Goal: Information Seeking & Learning: Find specific fact

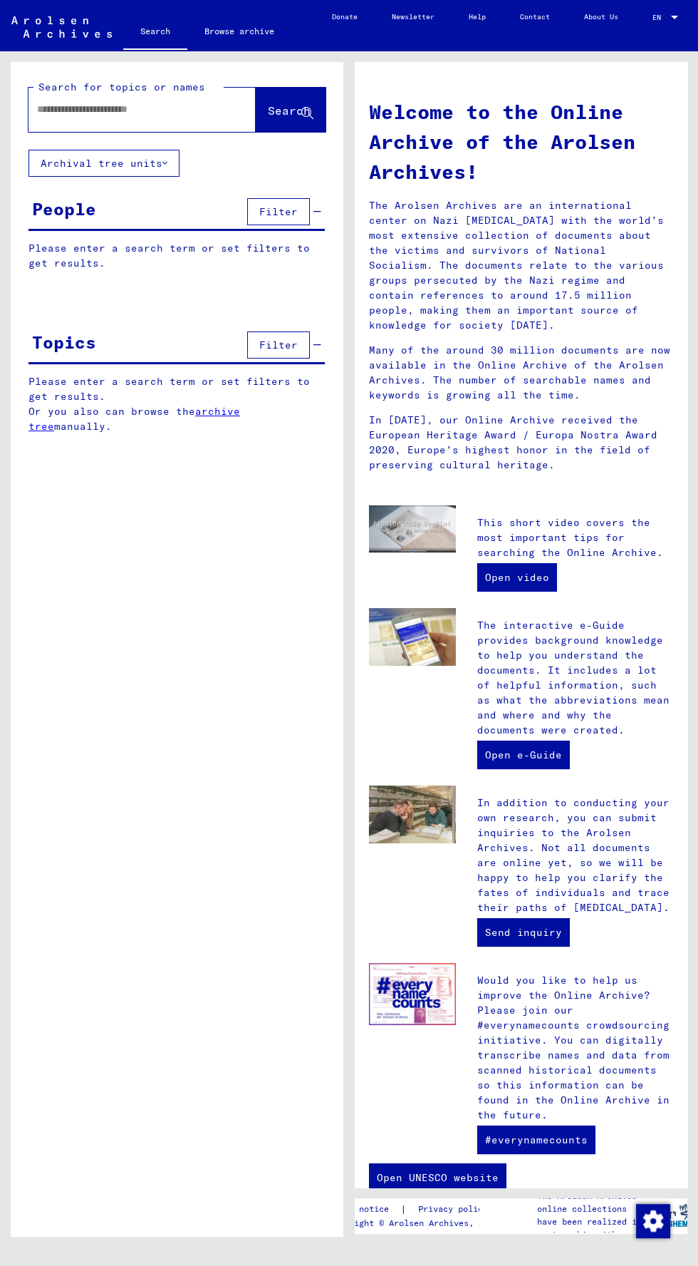
click at [160, 112] on input "text" at bounding box center [125, 109] width 176 height 15
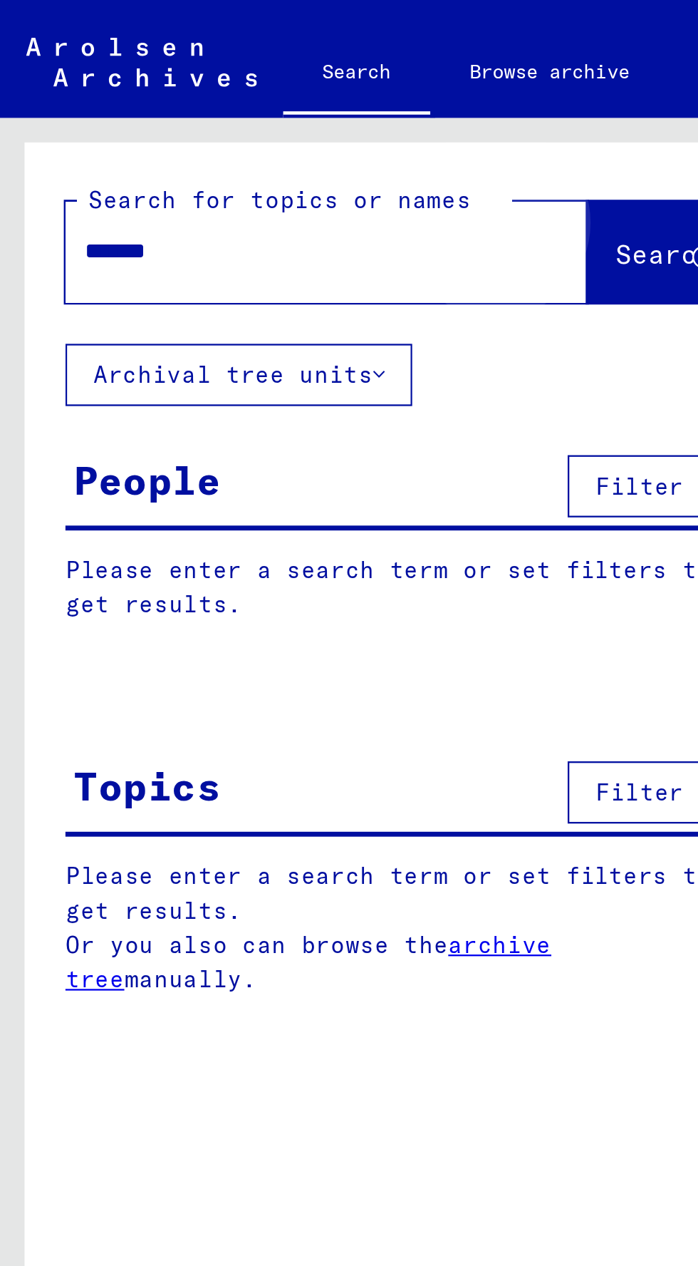
click at [274, 114] on span "Search" at bounding box center [289, 110] width 43 height 14
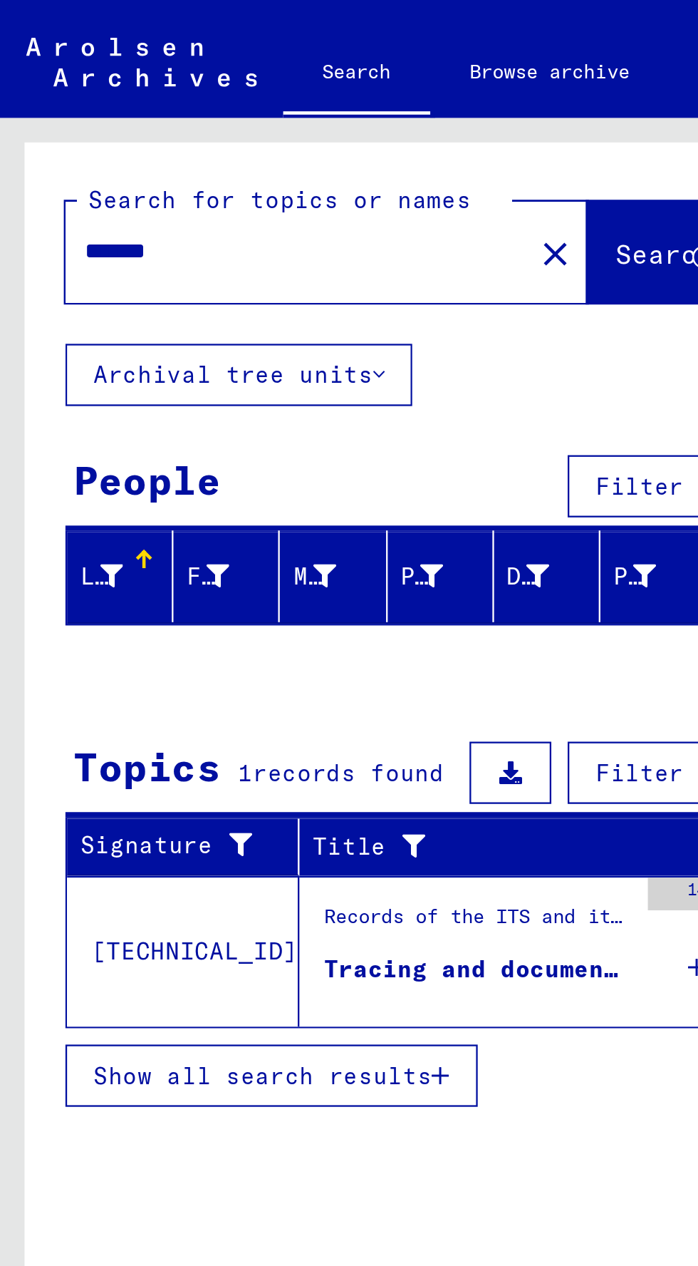
click at [146, 110] on input "*******" at bounding box center [125, 109] width 176 height 15
type input "*******"
click at [268, 101] on button "Search" at bounding box center [291, 110] width 70 height 44
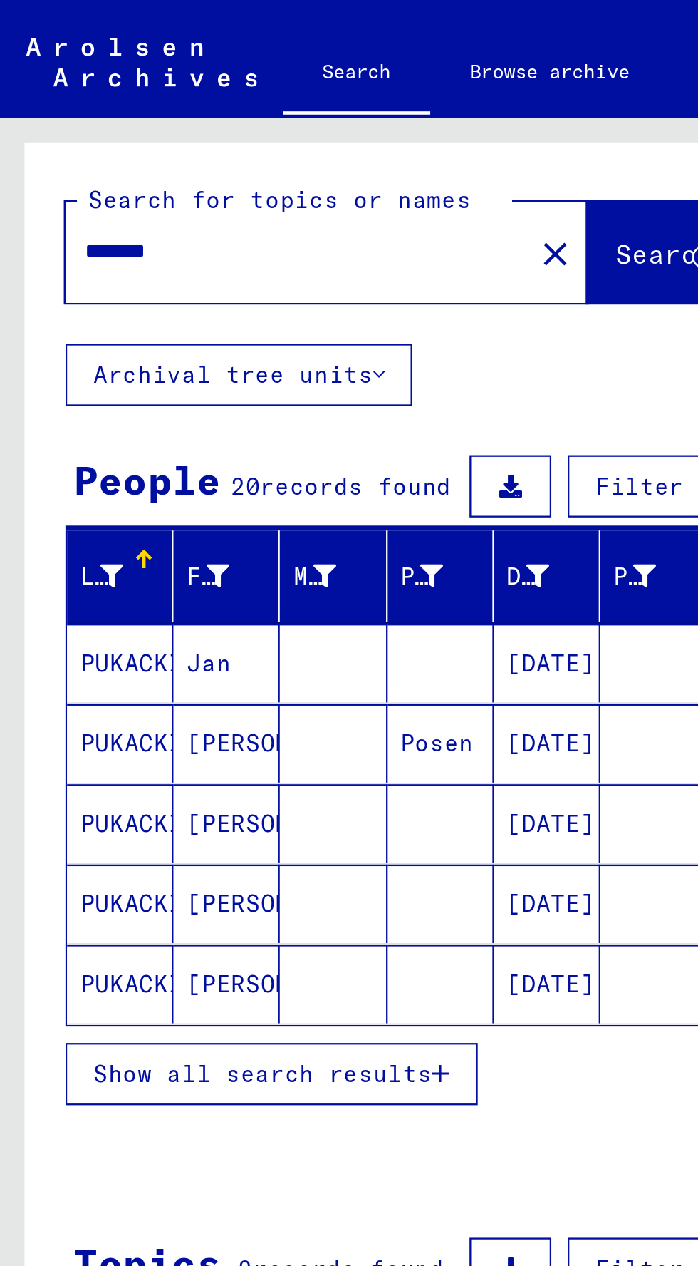
click at [182, 461] on span "Show all search results" at bounding box center [115, 467] width 148 height 13
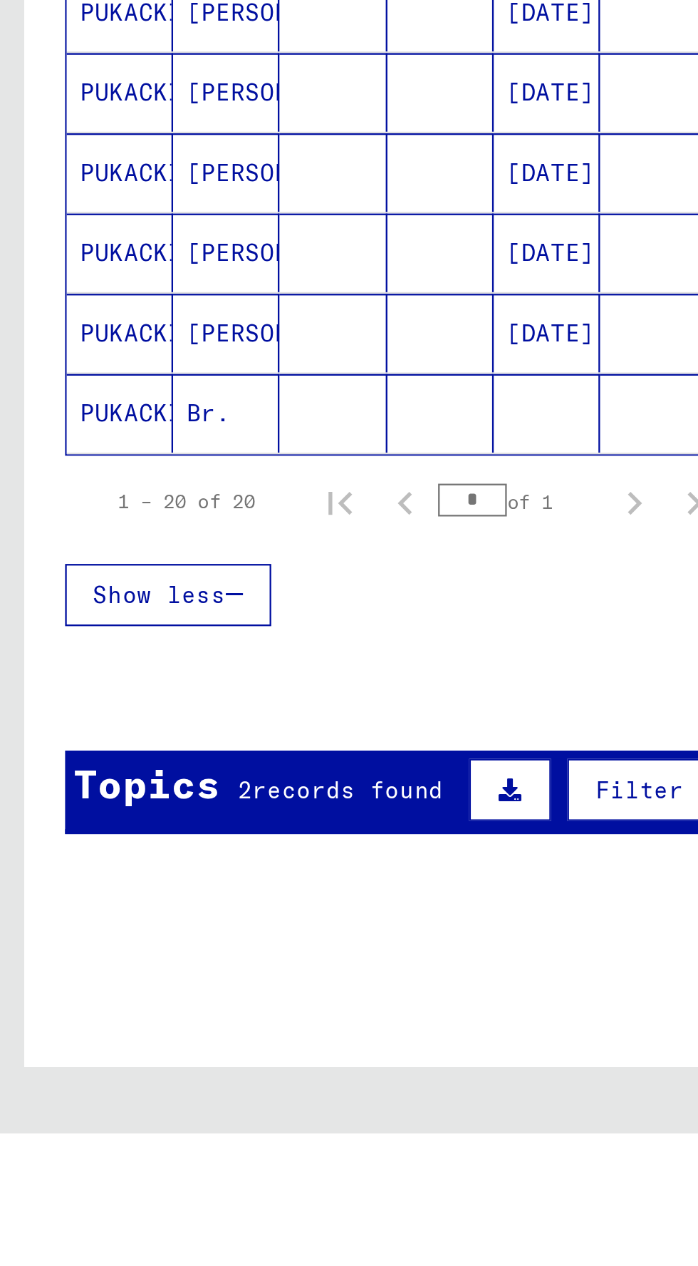
scroll to position [52, 0]
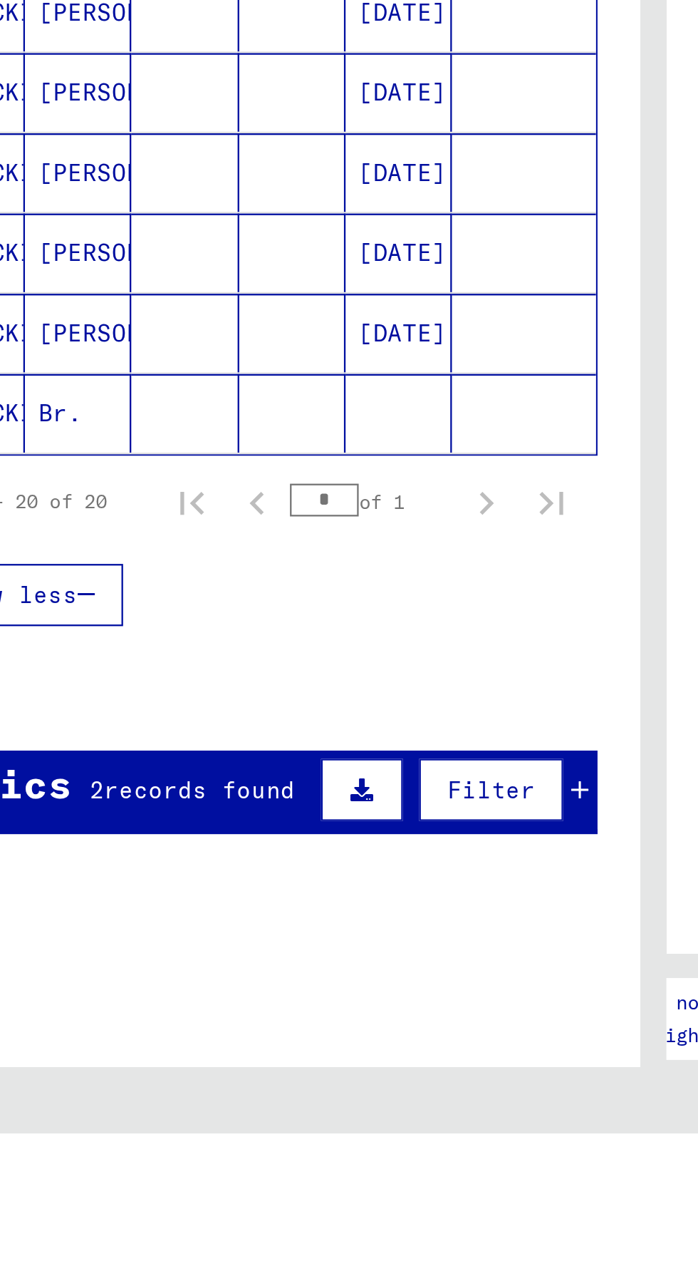
click at [297, 1110] on span "Filter" at bounding box center [278, 1116] width 38 height 13
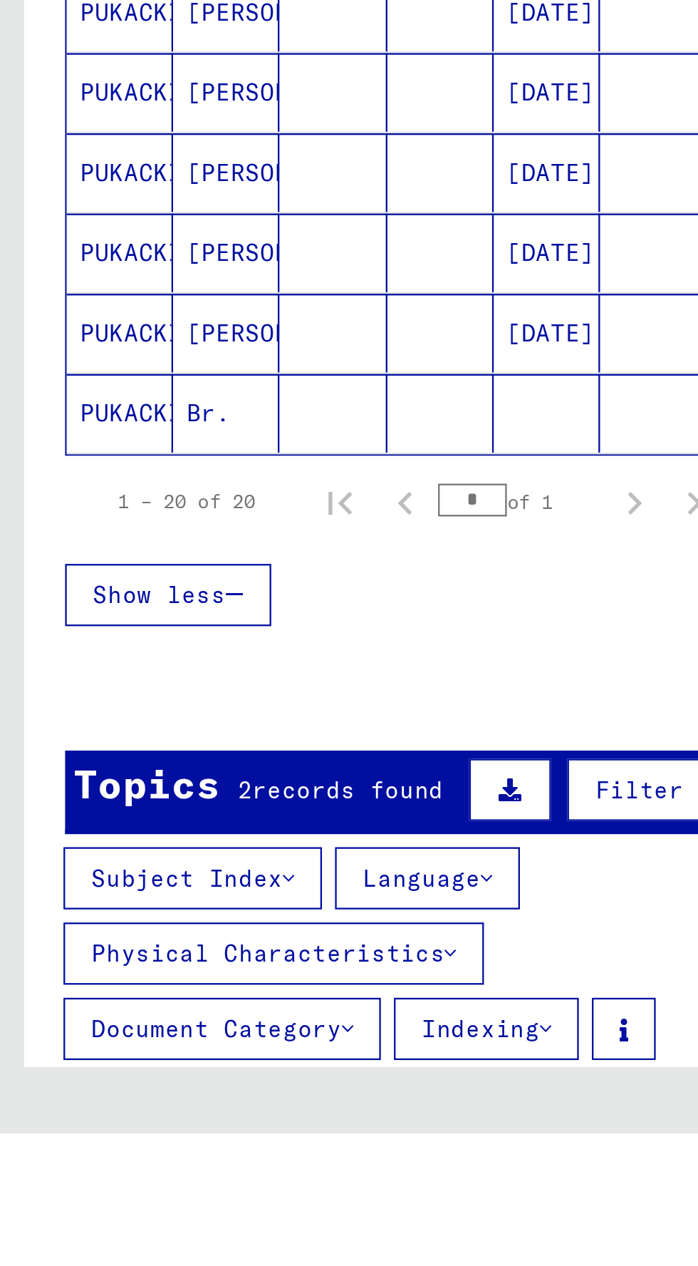
click at [161, 1110] on span "records found" at bounding box center [151, 1116] width 83 height 13
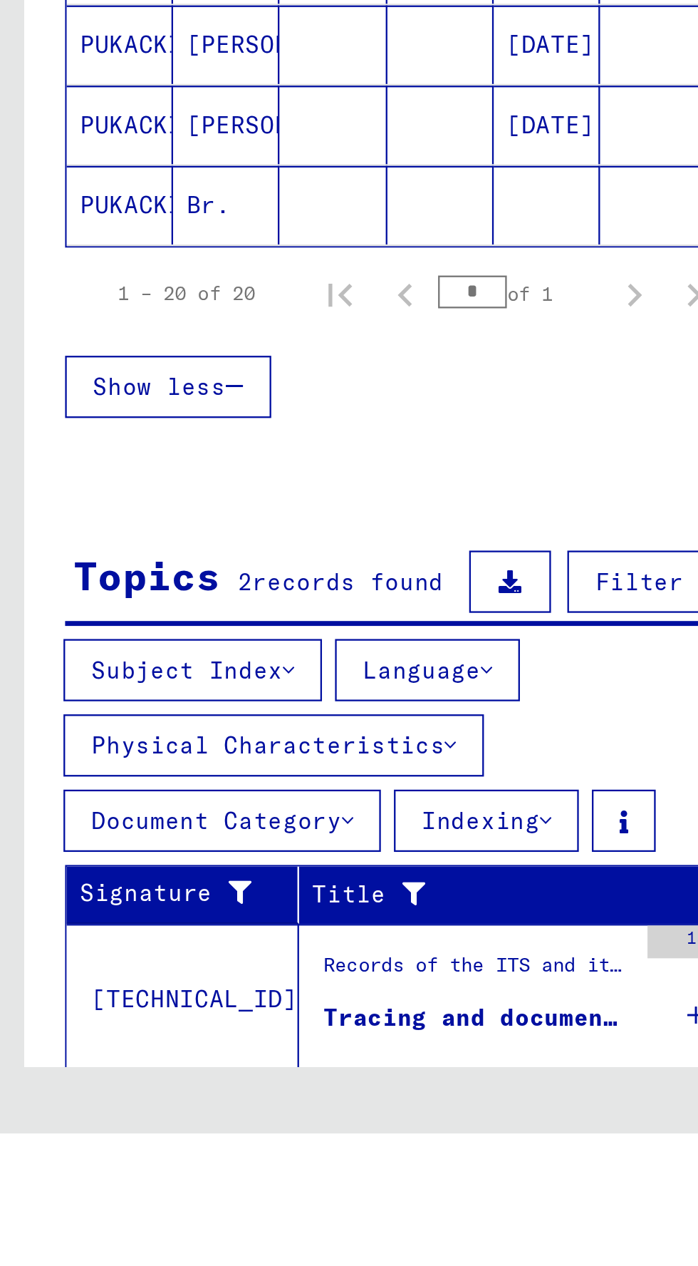
scroll to position [71, 0]
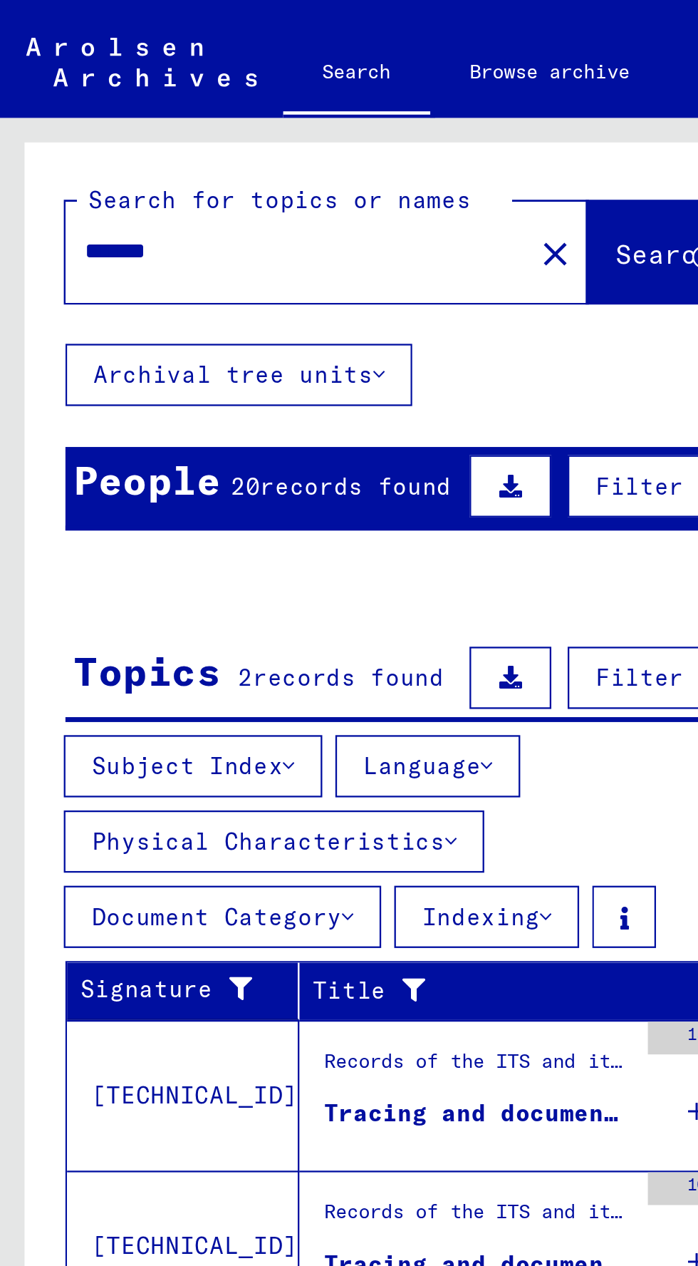
scroll to position [0, 0]
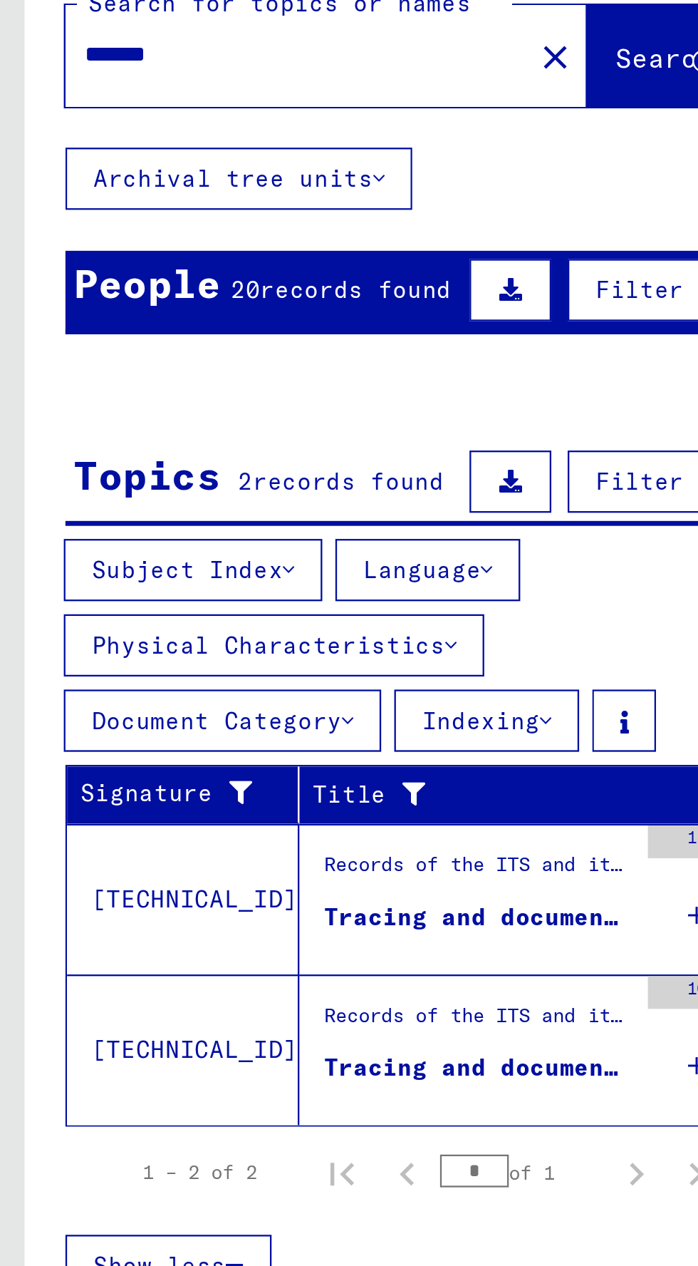
click at [243, 477] on div "Tracing and documentation case no. 1.030.259 for [PERSON_NAME] born [DEMOGRAPHI…" at bounding box center [208, 484] width 134 height 15
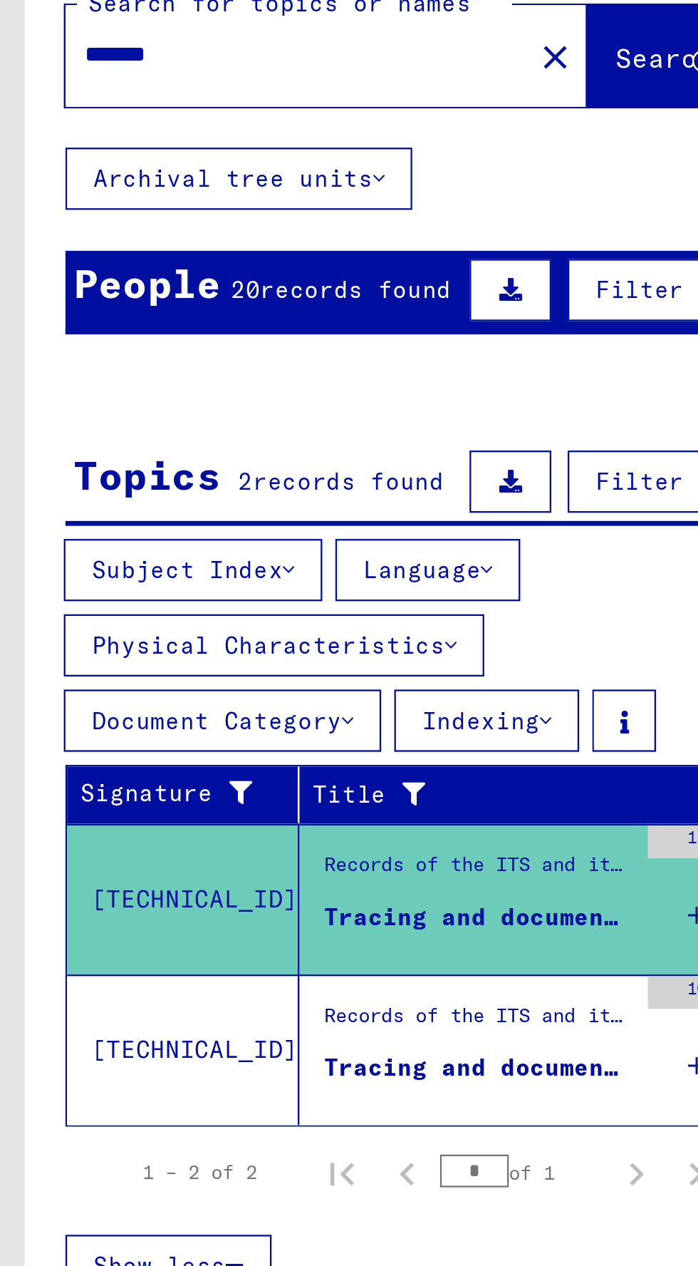
click at [198, 534] on div "Records of the ITS and its predecessors / Inquiry processing / ITS case files a…" at bounding box center [208, 531] width 134 height 20
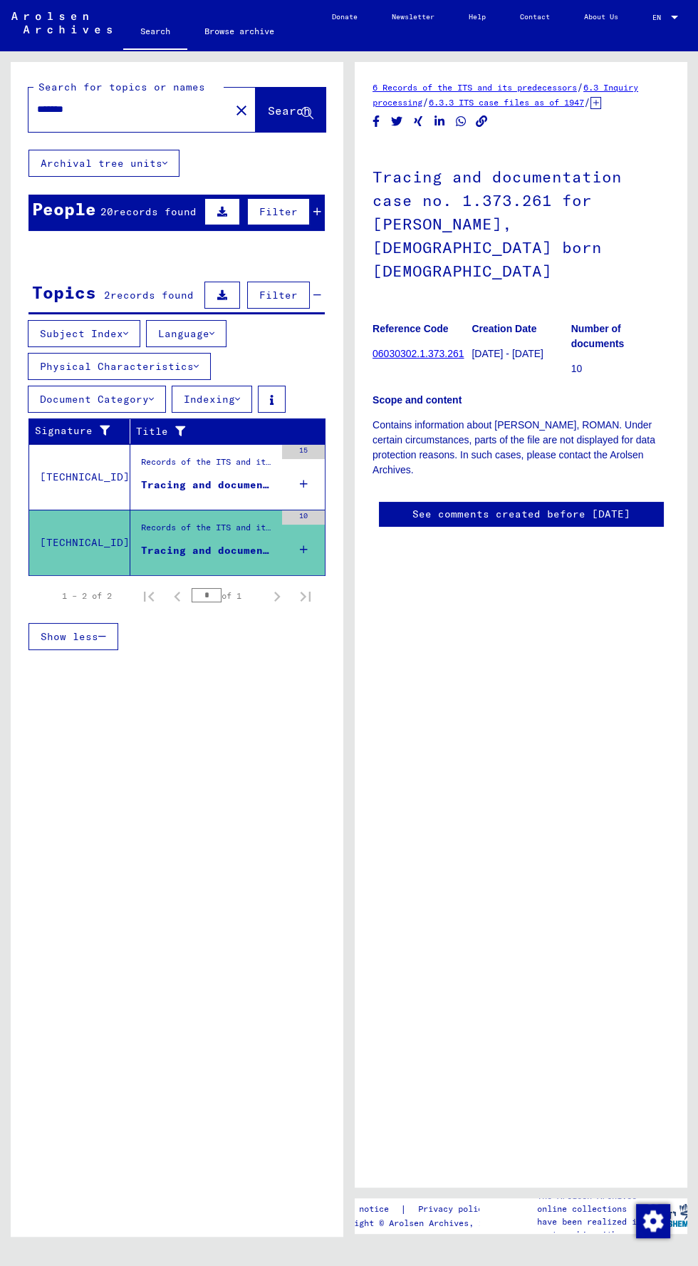
click at [71, 206] on div "People" at bounding box center [64, 209] width 64 height 26
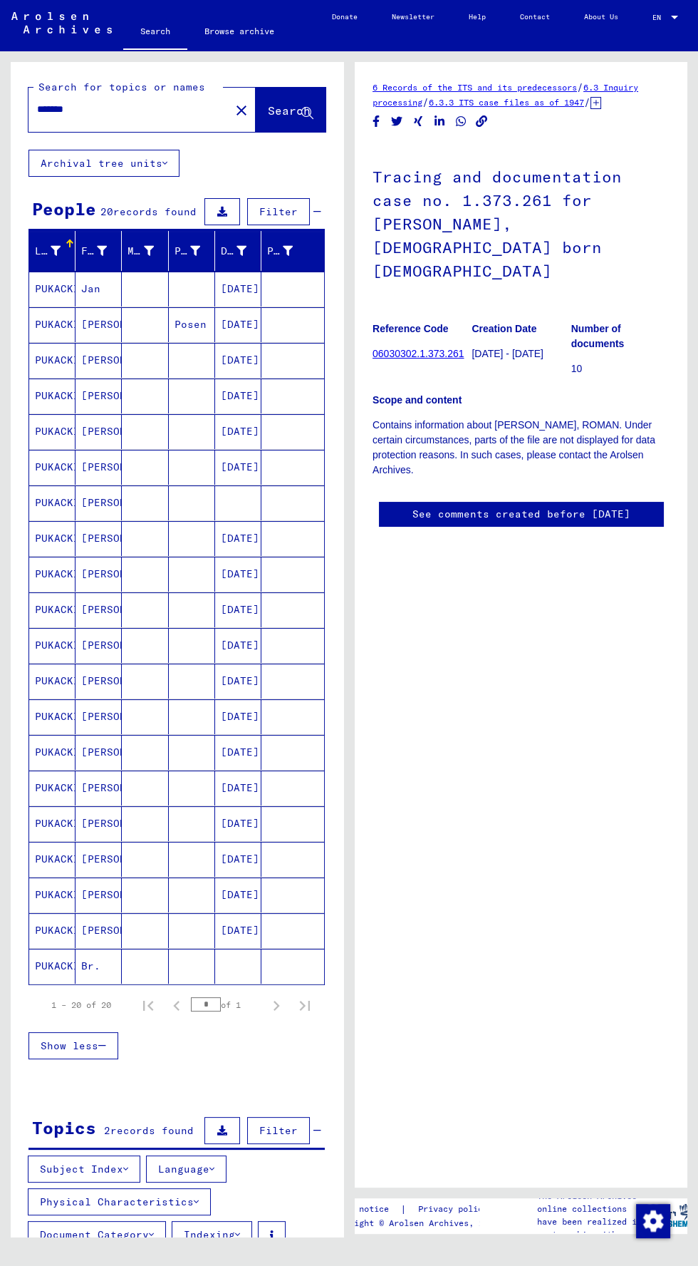
click at [71, 294] on mat-cell "PUKACKI" at bounding box center [52, 289] width 46 height 35
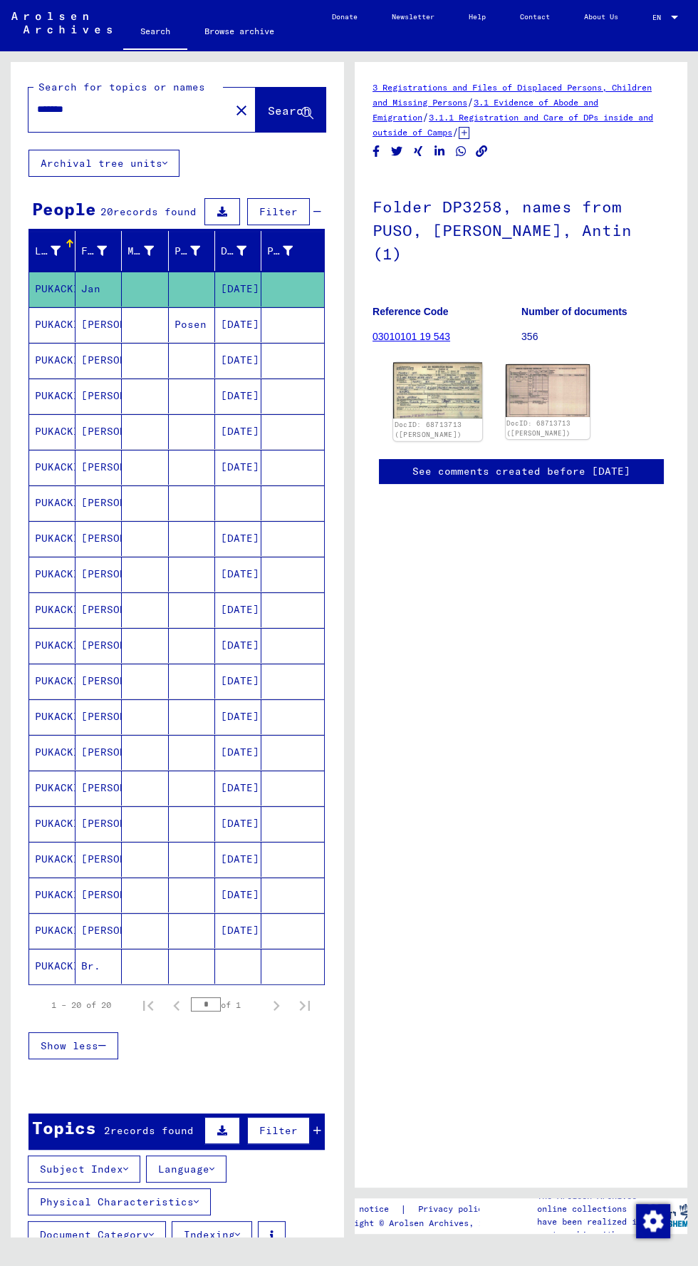
click at [466, 366] on img at bounding box center [437, 391] width 88 height 56
